Goal: Navigation & Orientation: Find specific page/section

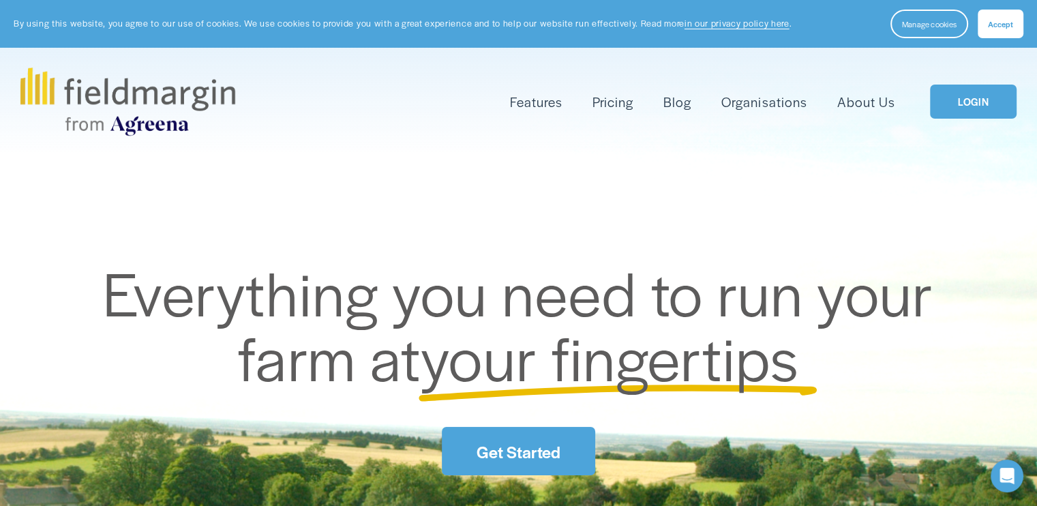
drag, startPoint x: 0, startPoint y: 0, endPoint x: 993, endPoint y: 108, distance: 998.9
click at [993, 108] on link "LOGIN" at bounding box center [973, 102] width 86 height 35
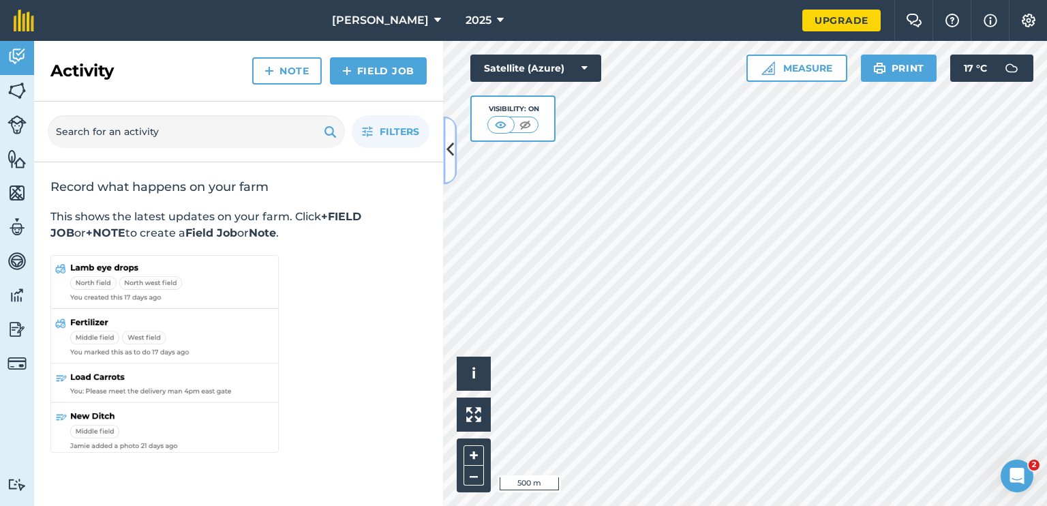
click at [450, 137] on button at bounding box center [450, 150] width 14 height 68
